Goal: Information Seeking & Learning: Learn about a topic

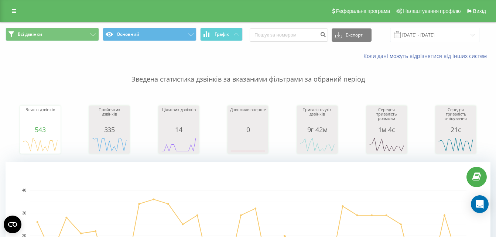
scroll to position [102, 0]
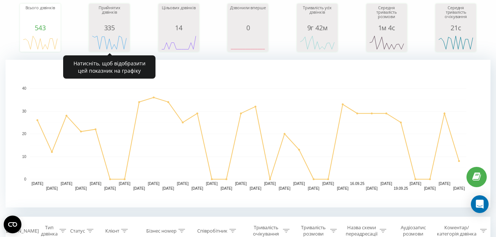
click at [115, 40] on rect "A chart." at bounding box center [109, 43] width 37 height 14
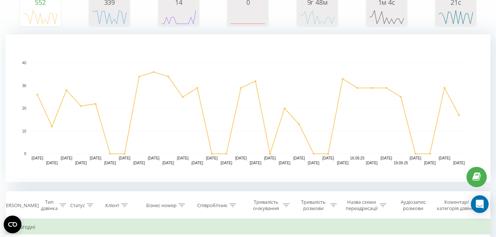
scroll to position [123, 0]
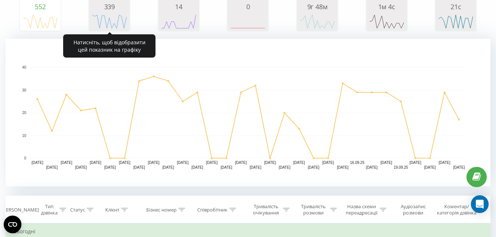
click at [107, 10] on icon "A chart." at bounding box center [109, 21] width 37 height 22
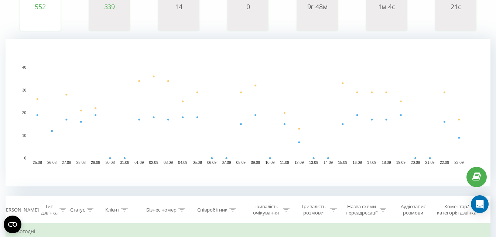
scroll to position [93, 0]
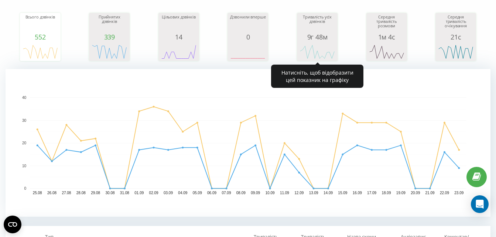
click at [318, 37] on div "9г 48м" at bounding box center [317, 36] width 37 height 7
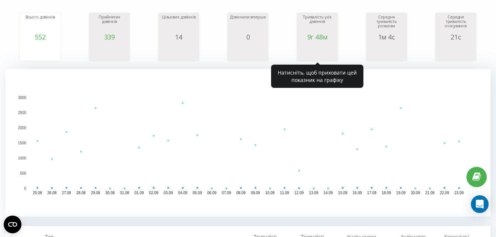
click at [304, 33] on div "9г 48м" at bounding box center [317, 36] width 37 height 7
